Goal: Task Accomplishment & Management: Manage account settings

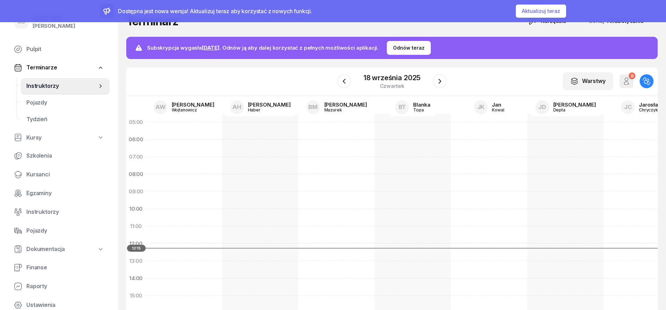
click at [542, 12] on button "Aktualizuj teraz" at bounding box center [541, 11] width 50 height 13
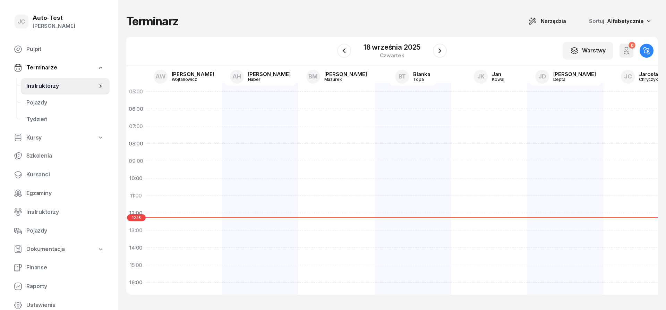
click at [219, 124] on div at bounding box center [184, 256] width 76 height 347
select select "06"
select select "08"
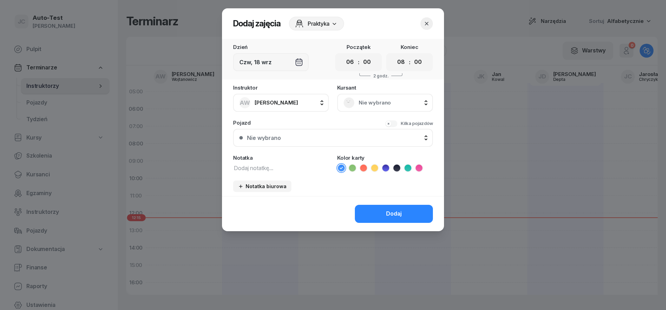
click at [428, 25] on icon "button" at bounding box center [426, 23] width 7 height 7
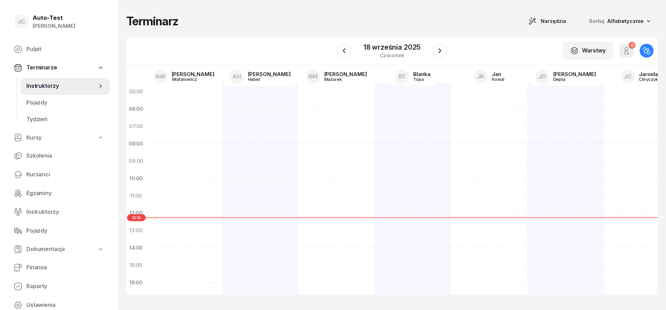
click at [73, 82] on span "Instruktorzy" at bounding box center [61, 86] width 71 height 9
click at [48, 27] on div "[PERSON_NAME]" at bounding box center [54, 26] width 43 height 9
click at [43, 54] on link "Wyloguj" at bounding box center [58, 51] width 92 height 17
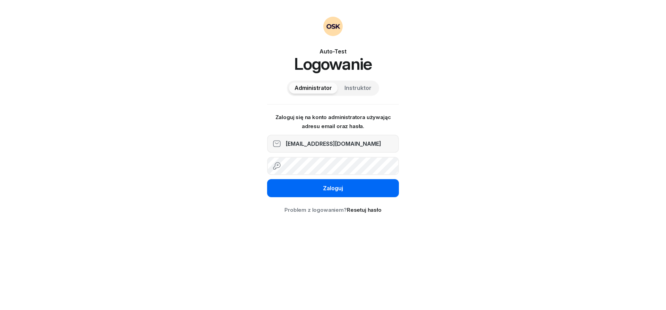
click at [291, 186] on button "Zaloguj" at bounding box center [333, 188] width 132 height 18
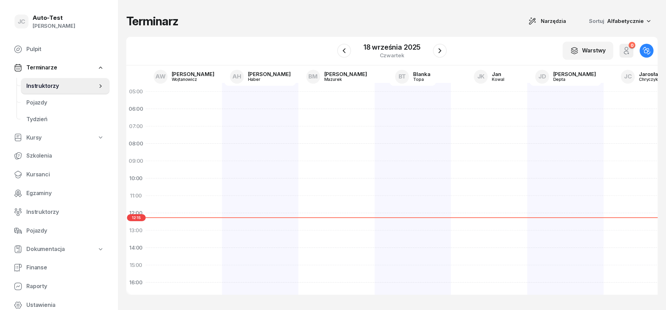
click at [203, 116] on div at bounding box center [184, 256] width 76 height 347
select select "06"
select select "08"
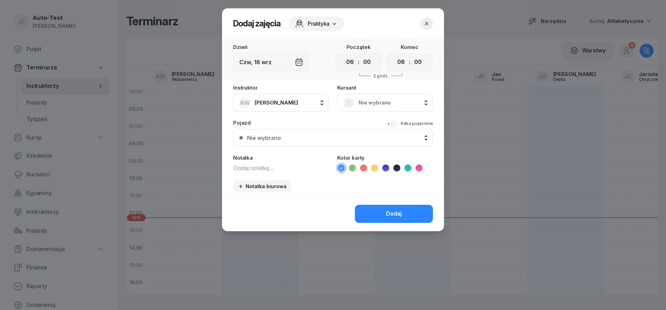
click at [428, 22] on icon "button" at bounding box center [426, 23] width 7 height 7
